Goal: Navigation & Orientation: Find specific page/section

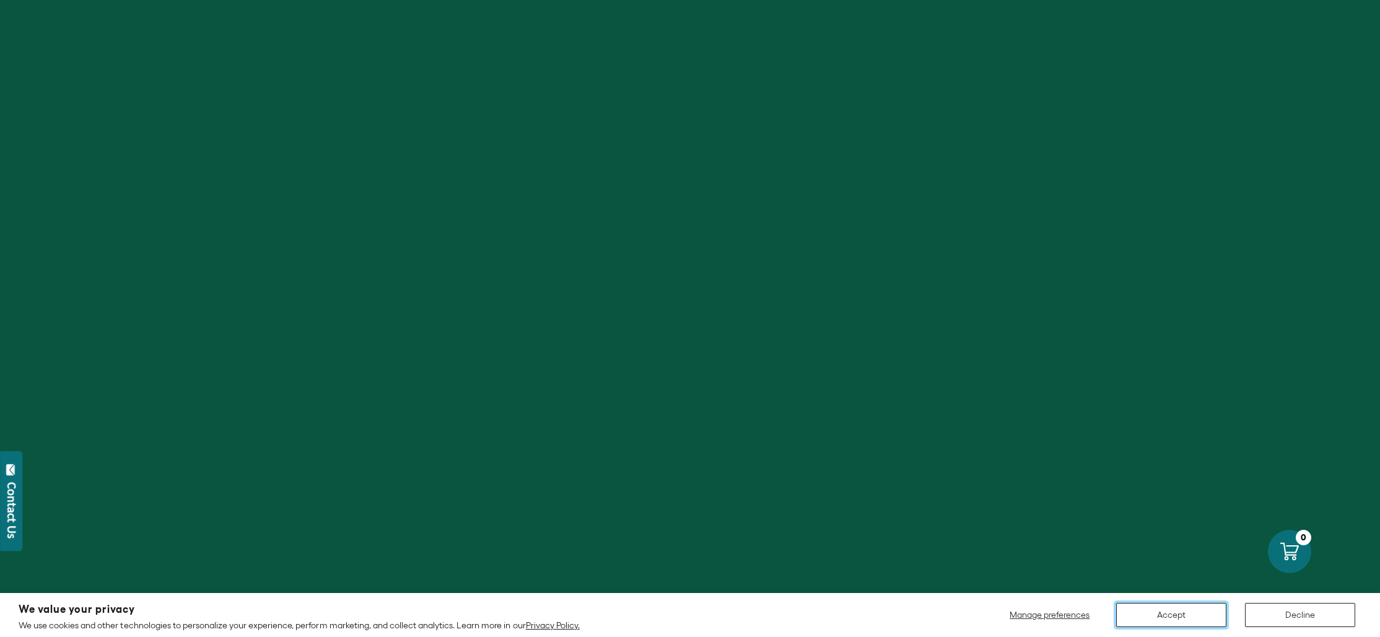
click at [1159, 608] on button "Accept" at bounding box center [1171, 615] width 110 height 24
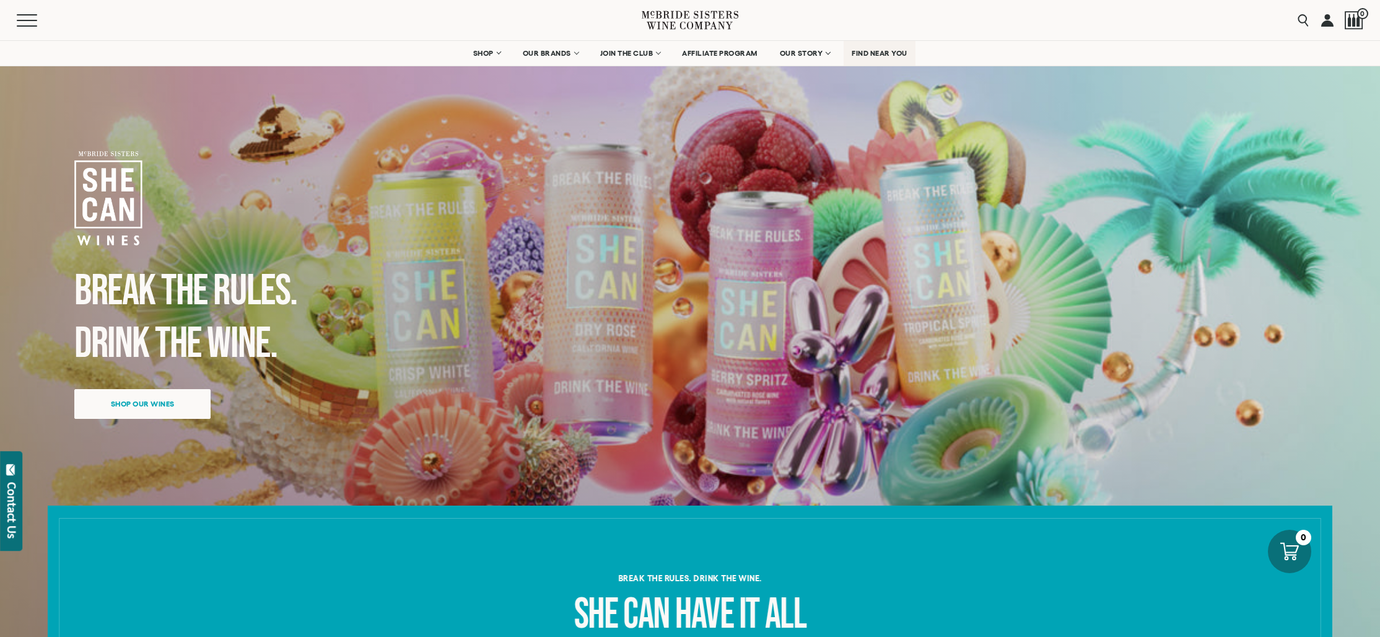
click at [868, 51] on span "FIND NEAR YOU" at bounding box center [880, 53] width 56 height 9
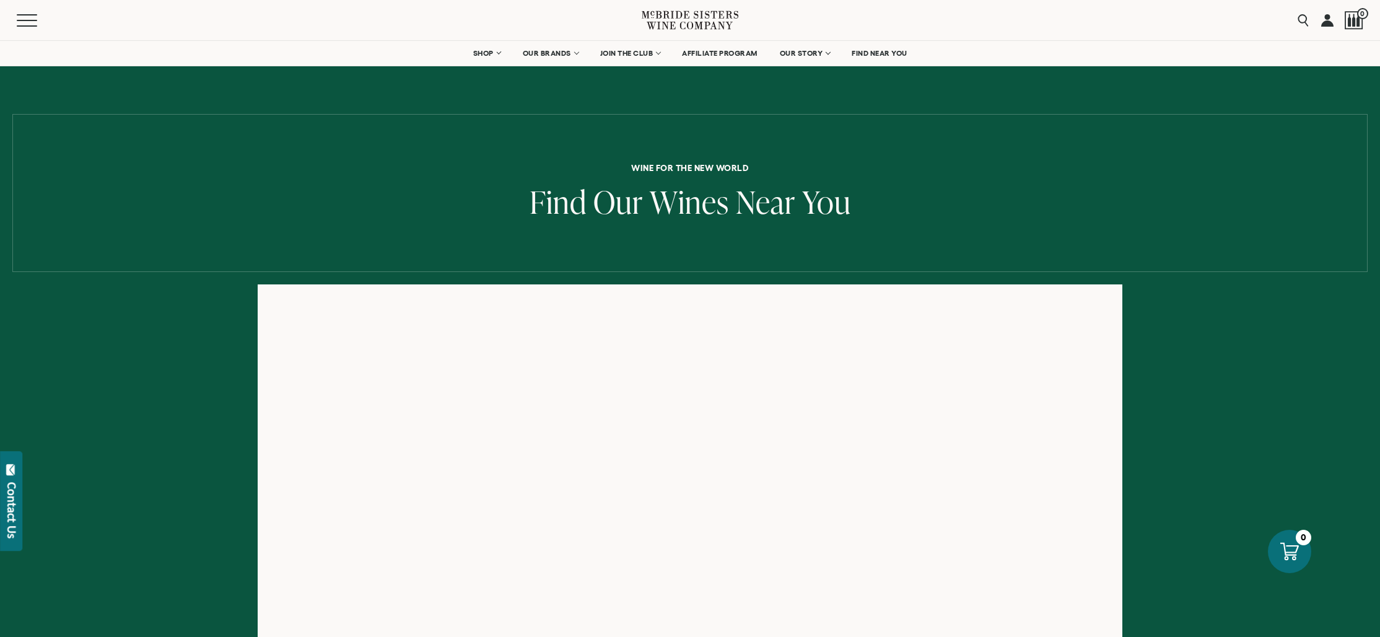
click at [1343, 466] on div at bounding box center [690, 523] width 1380 height 478
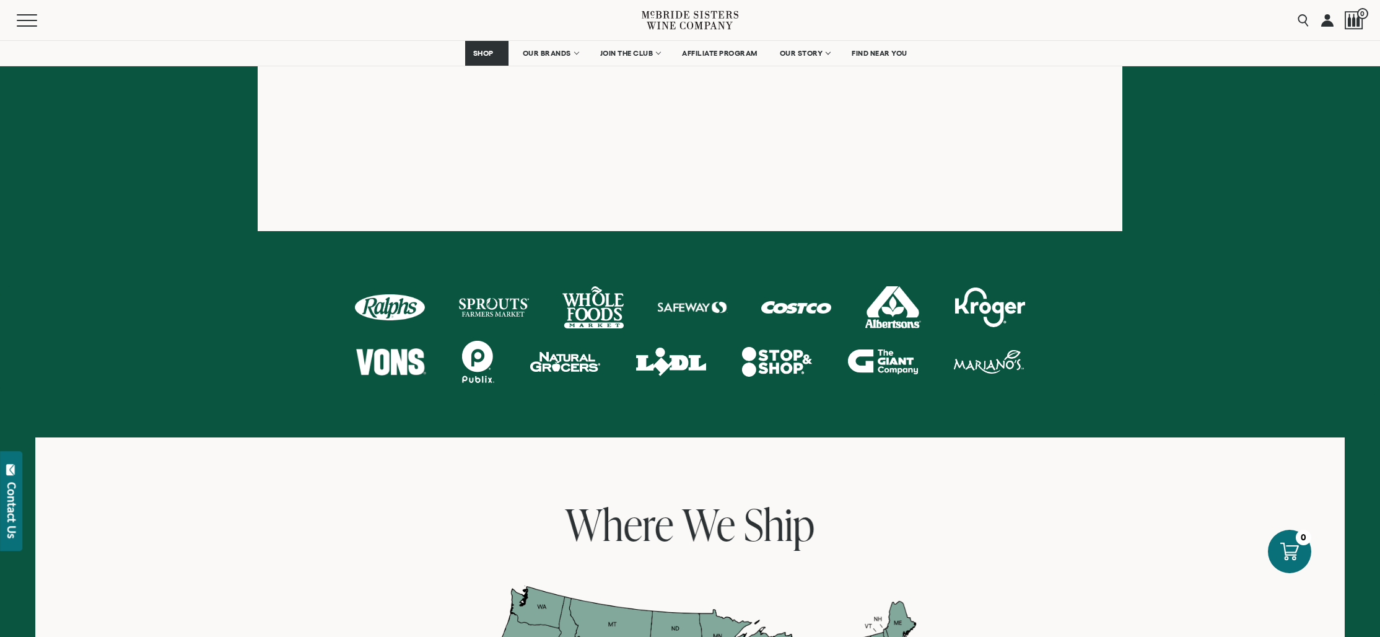
scroll to position [92, 0]
